Goal: Entertainment & Leisure: Consume media (video, audio)

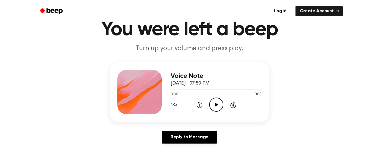
scroll to position [26, 0]
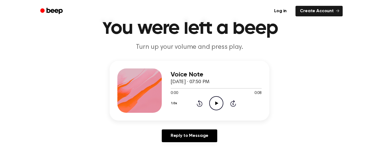
click at [213, 122] on div "Voice Note October 1, 2025 · 07:50 PM 0:00 0:08 Your browser does not support t…" at bounding box center [189, 104] width 365 height 86
click at [217, 106] on icon "Play Audio" at bounding box center [216, 103] width 14 height 14
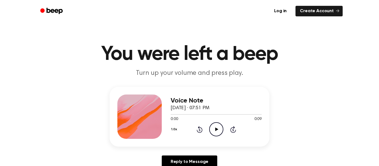
click at [220, 125] on icon "Play Audio" at bounding box center [216, 129] width 14 height 14
click at [224, 135] on div "1.0x Rewind 5 seconds Play Audio Skip 5 seconds" at bounding box center [216, 129] width 91 height 14
click at [218, 134] on icon "Play Audio" at bounding box center [216, 129] width 14 height 14
click at [213, 127] on icon "Play Audio" at bounding box center [216, 129] width 14 height 14
click at [217, 129] on icon at bounding box center [216, 130] width 3 height 4
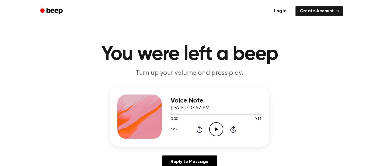
click at [215, 128] on icon at bounding box center [216, 130] width 3 height 4
click at [214, 129] on icon "Play Audio" at bounding box center [216, 129] width 14 height 14
click at [217, 133] on icon "Play Audio" at bounding box center [216, 129] width 14 height 14
click at [214, 133] on icon "Play Audio" at bounding box center [216, 129] width 14 height 14
click at [219, 132] on icon "Play Audio" at bounding box center [216, 129] width 14 height 14
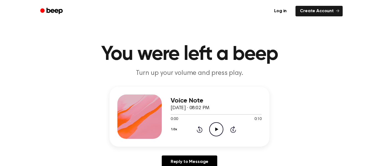
click at [216, 130] on icon at bounding box center [216, 130] width 3 height 4
click at [218, 136] on icon "Play Audio" at bounding box center [216, 129] width 14 height 14
click at [218, 130] on icon "Play Audio" at bounding box center [216, 129] width 14 height 14
click at [214, 123] on circle at bounding box center [216, 130] width 14 height 14
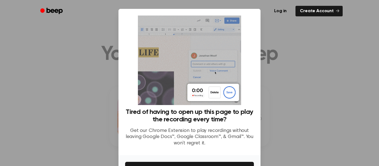
click at [291, 49] on div at bounding box center [189, 83] width 379 height 166
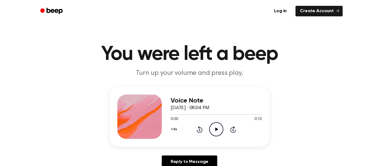
click at [216, 128] on icon "Play Audio" at bounding box center [216, 129] width 14 height 14
click at [218, 130] on icon "Play Audio" at bounding box center [216, 129] width 14 height 14
click at [220, 128] on icon "Play Audio" at bounding box center [216, 129] width 14 height 14
click at [213, 120] on div "0:00 0:11" at bounding box center [216, 119] width 91 height 6
click at [219, 130] on icon "Play Audio" at bounding box center [216, 129] width 14 height 14
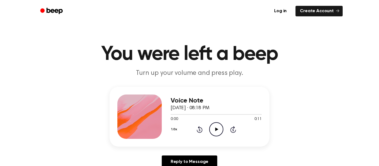
click at [214, 129] on icon "Play Audio" at bounding box center [216, 129] width 14 height 14
